Goal: Task Accomplishment & Management: Complete application form

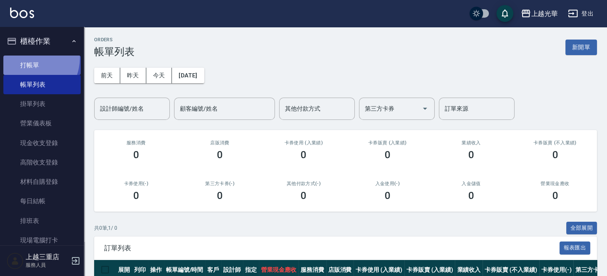
click at [27, 58] on link "打帳單" at bounding box center [41, 65] width 77 height 19
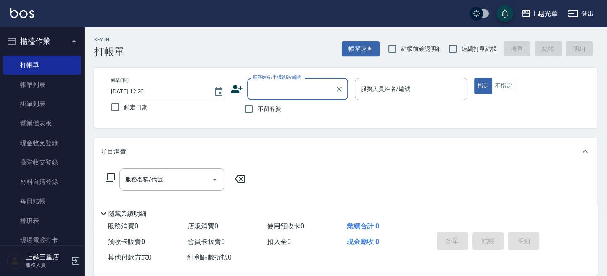
click at [277, 109] on span "不留客資" at bounding box center [270, 109] width 24 height 9
click at [258, 109] on input "不留客資" at bounding box center [249, 109] width 18 height 18
checkbox input "true"
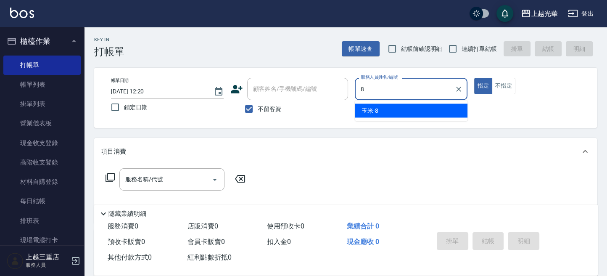
type input "玉米-8"
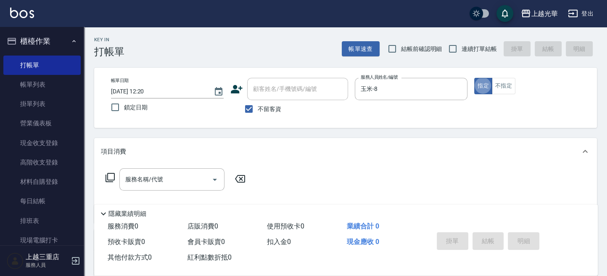
type button "true"
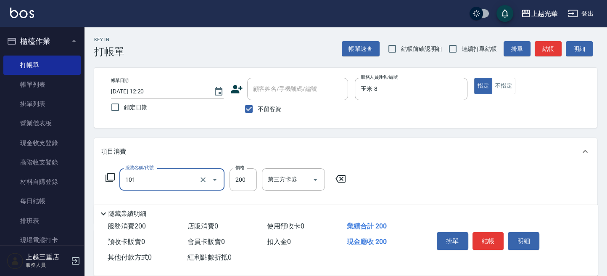
type input "不指定洗髮(101)"
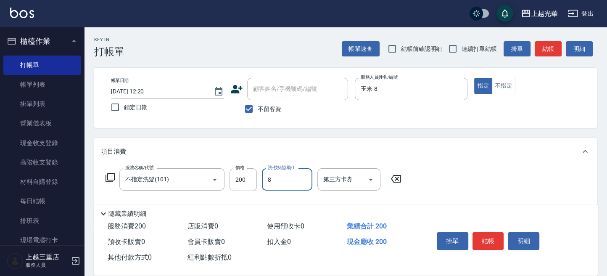
type input "玉米-8"
type input "潤絲(801)"
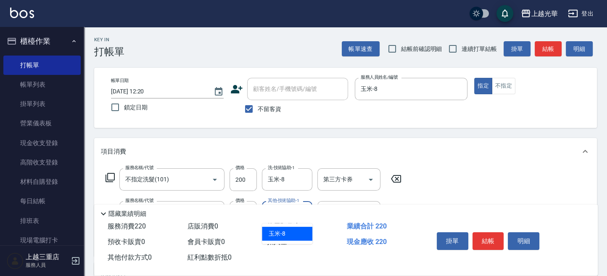
type input "玉米-8"
click at [487, 233] on button "結帳" at bounding box center [489, 241] width 32 height 18
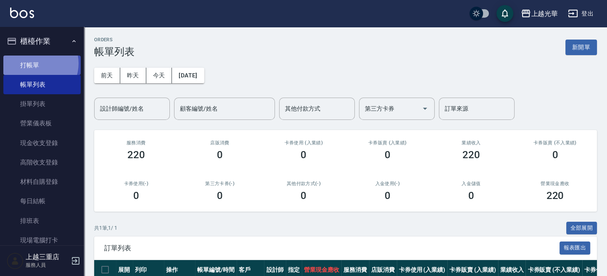
click at [36, 63] on link "打帳單" at bounding box center [41, 65] width 77 height 19
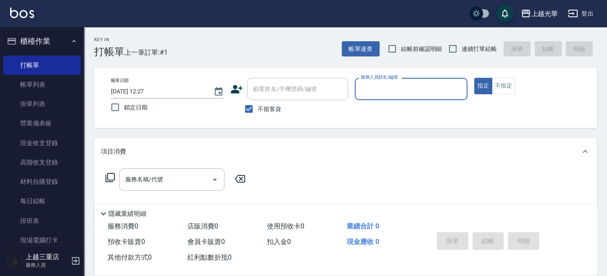
click at [391, 95] on input "服務人員姓名/編號" at bounding box center [411, 89] width 105 height 15
type input "冠華-5"
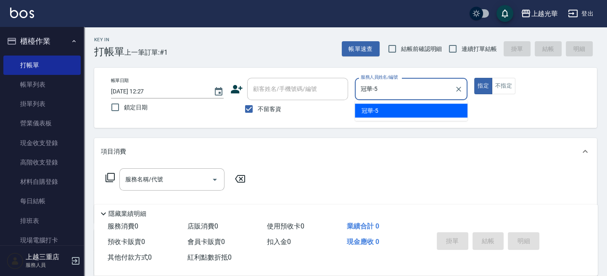
type button "true"
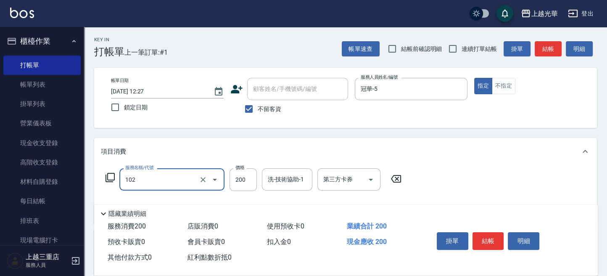
type input "指定洗髮(102)"
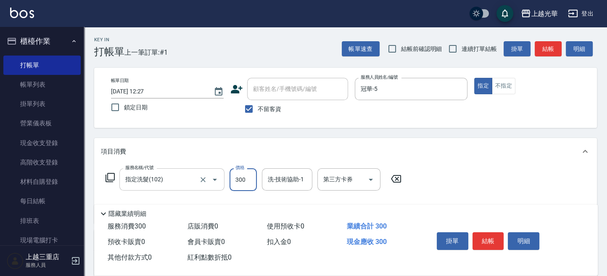
type input "300"
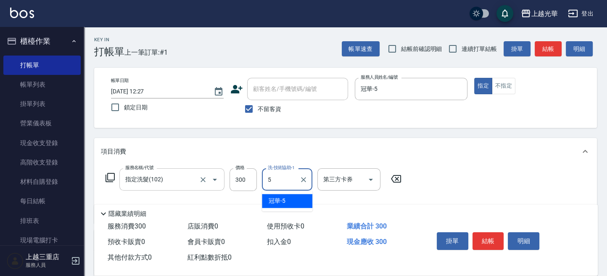
type input "冠華-5"
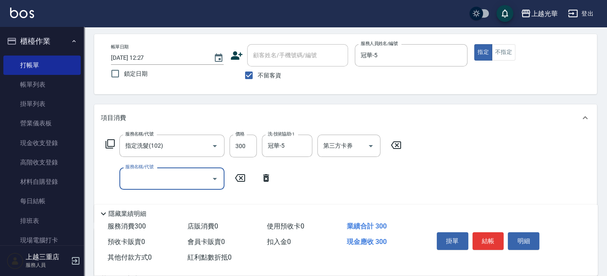
scroll to position [56, 0]
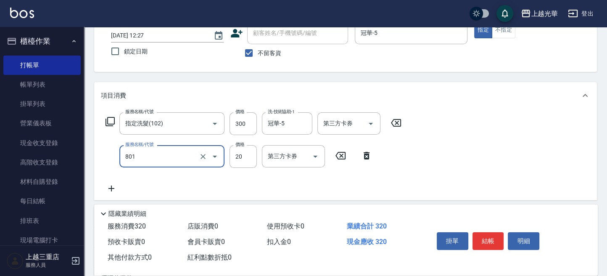
type input "潤絲(801)"
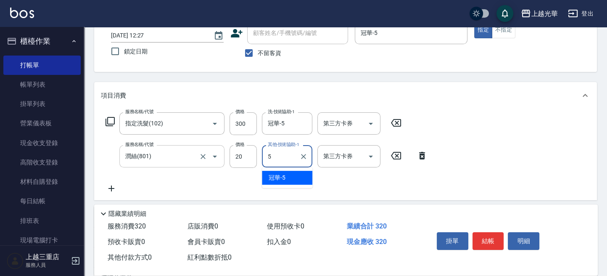
type input "冠華-5"
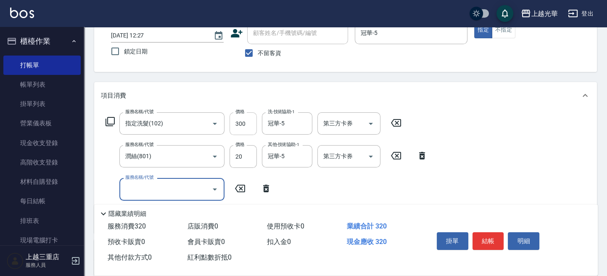
click at [251, 129] on input "300" at bounding box center [243, 123] width 27 height 23
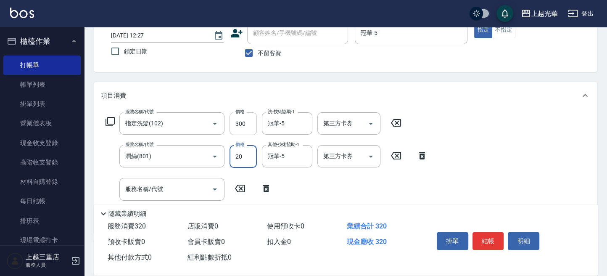
click at [251, 130] on input "300" at bounding box center [243, 123] width 27 height 23
type input "400"
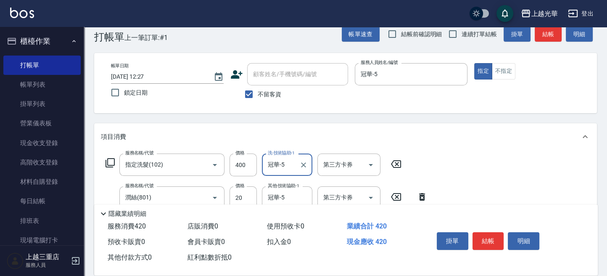
scroll to position [0, 0]
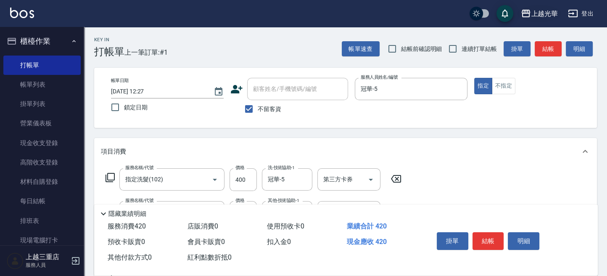
drag, startPoint x: 562, startPoint y: 92, endPoint x: 535, endPoint y: 5, distance: 91.4
click at [561, 87] on div "指定 不指定" at bounding box center [530, 86] width 113 height 16
click at [545, 50] on button "結帳" at bounding box center [548, 49] width 27 height 16
